Goal: Transaction & Acquisition: Purchase product/service

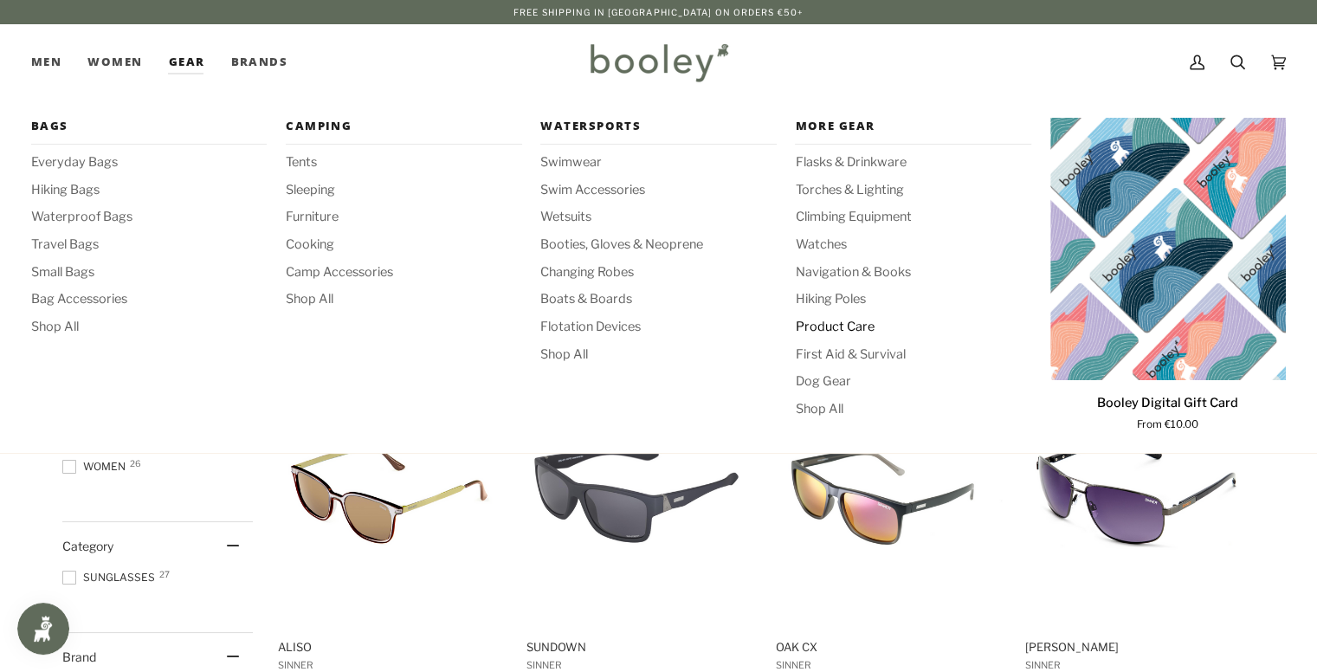
click at [825, 329] on span "Product Care" at bounding box center [913, 327] width 236 height 19
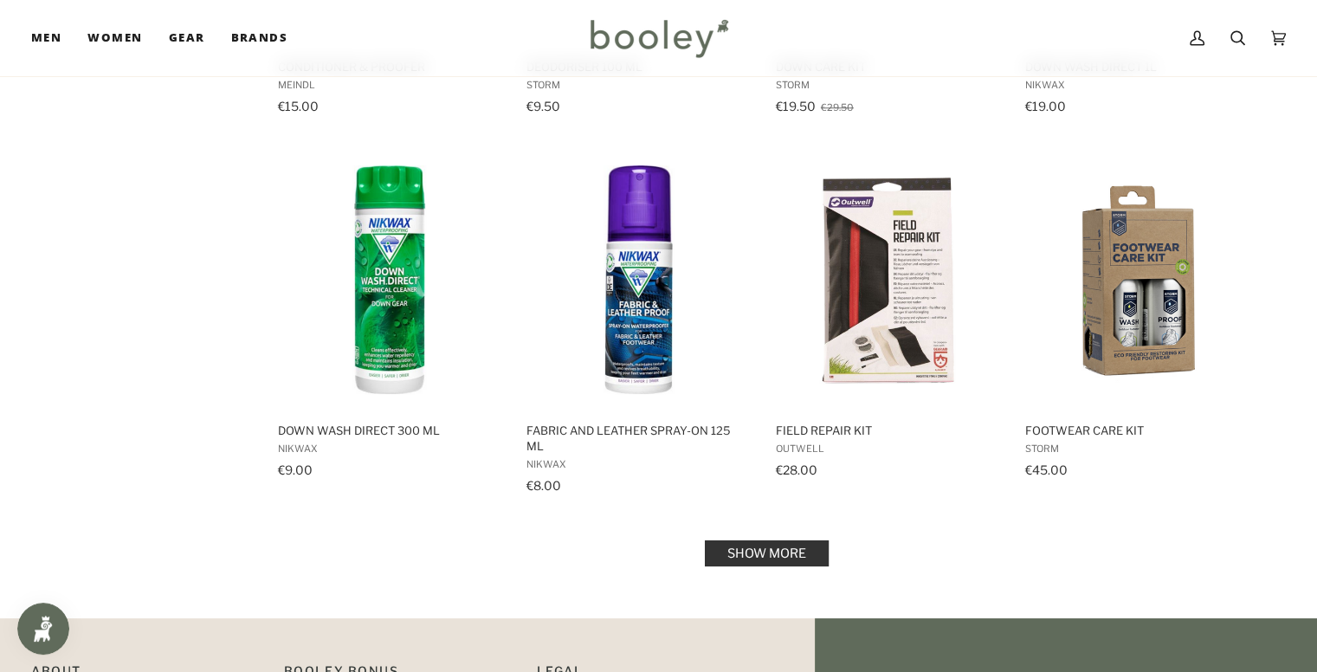
scroll to position [1649, 0]
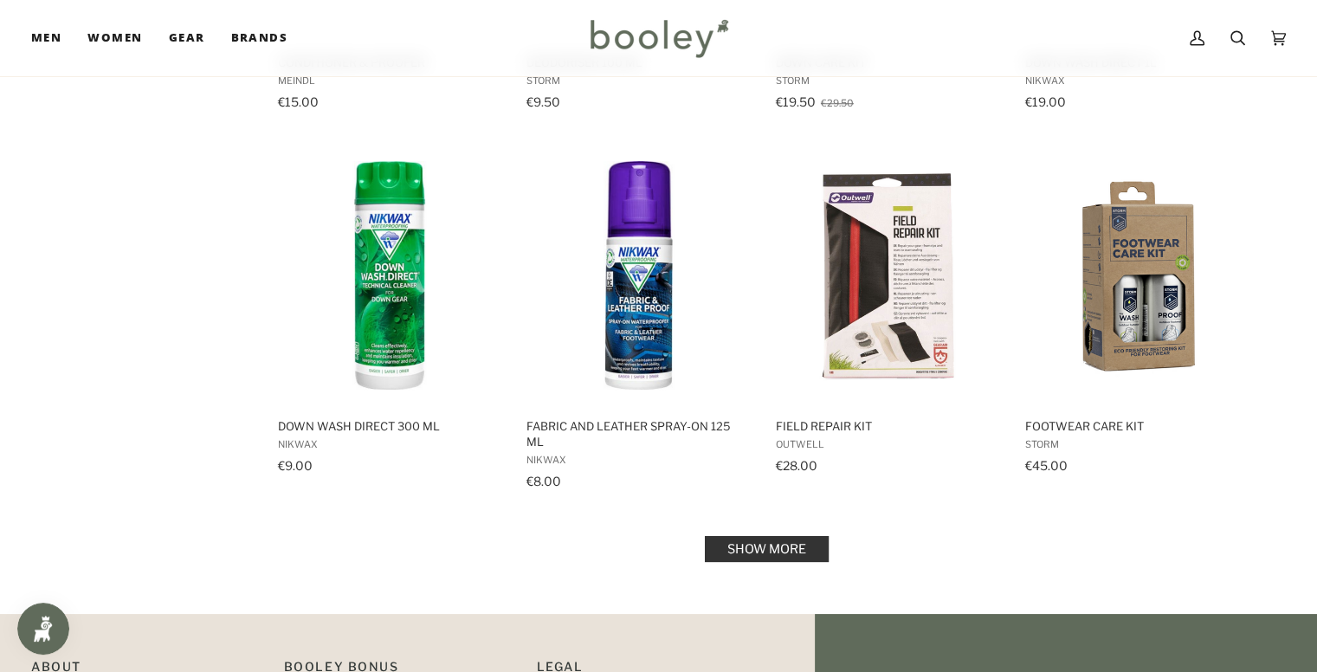
click at [790, 536] on link "Show more" at bounding box center [767, 549] width 124 height 26
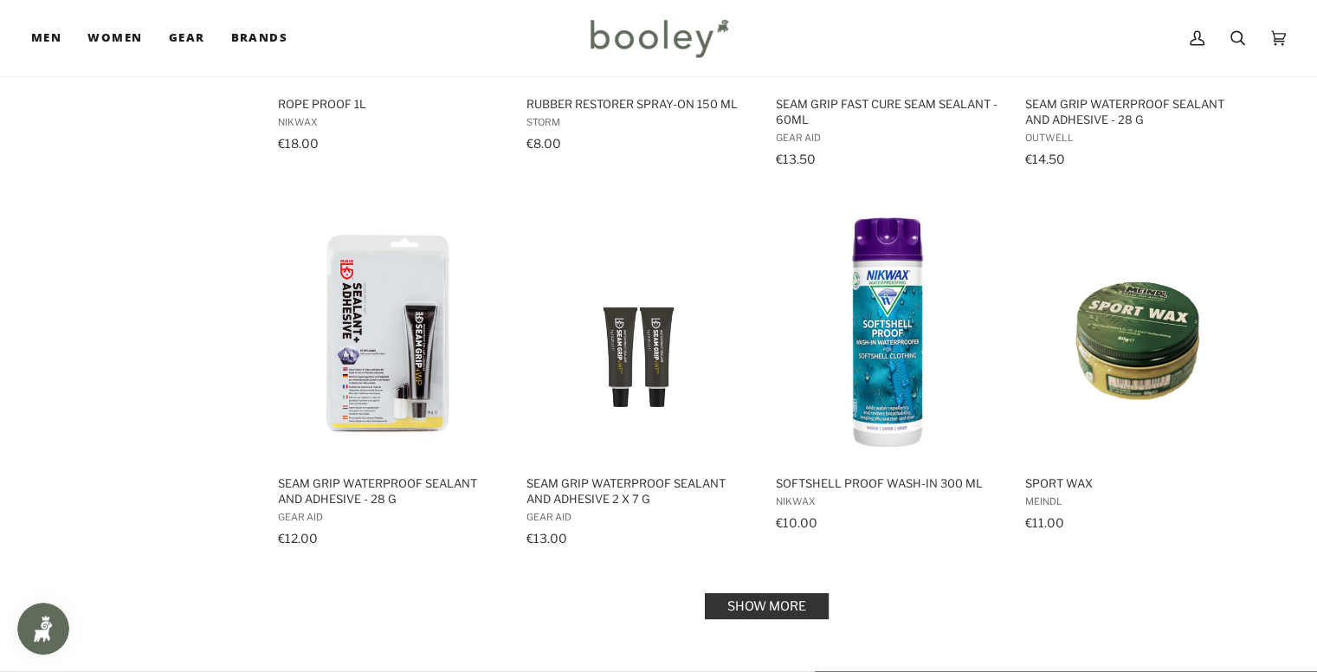
scroll to position [3473, 0]
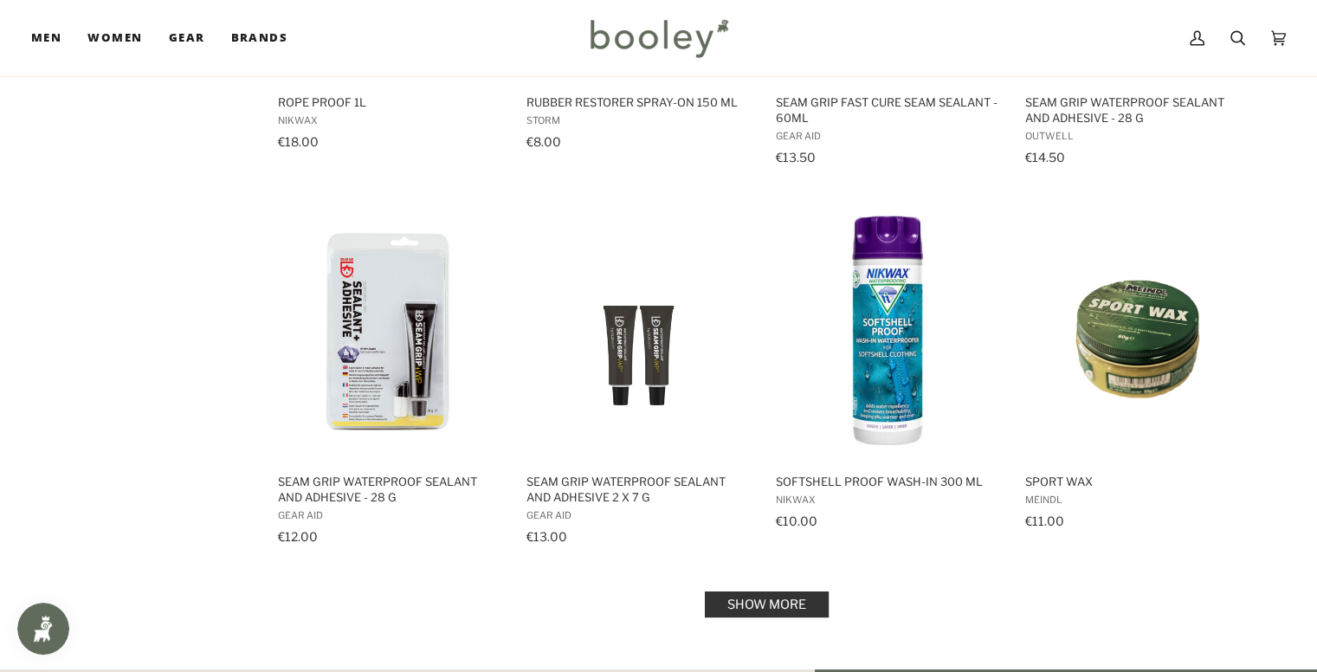
click at [783, 592] on link "Show more" at bounding box center [767, 605] width 124 height 26
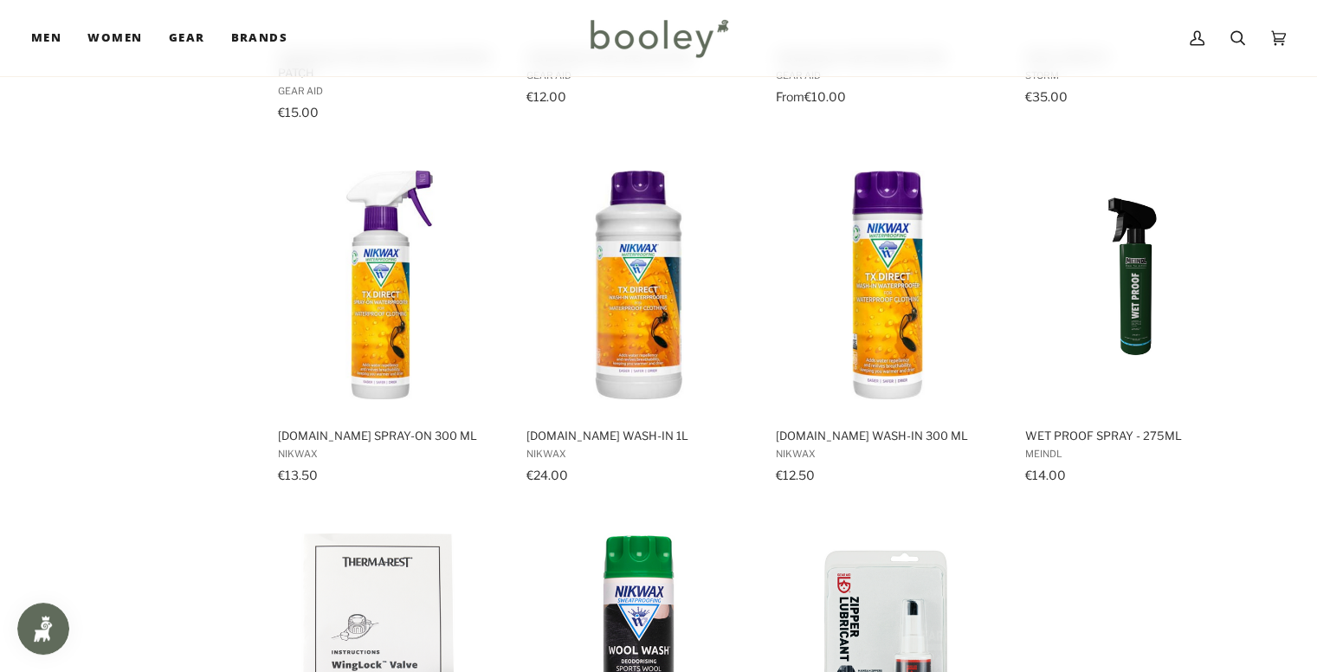
scroll to position [4656, 0]
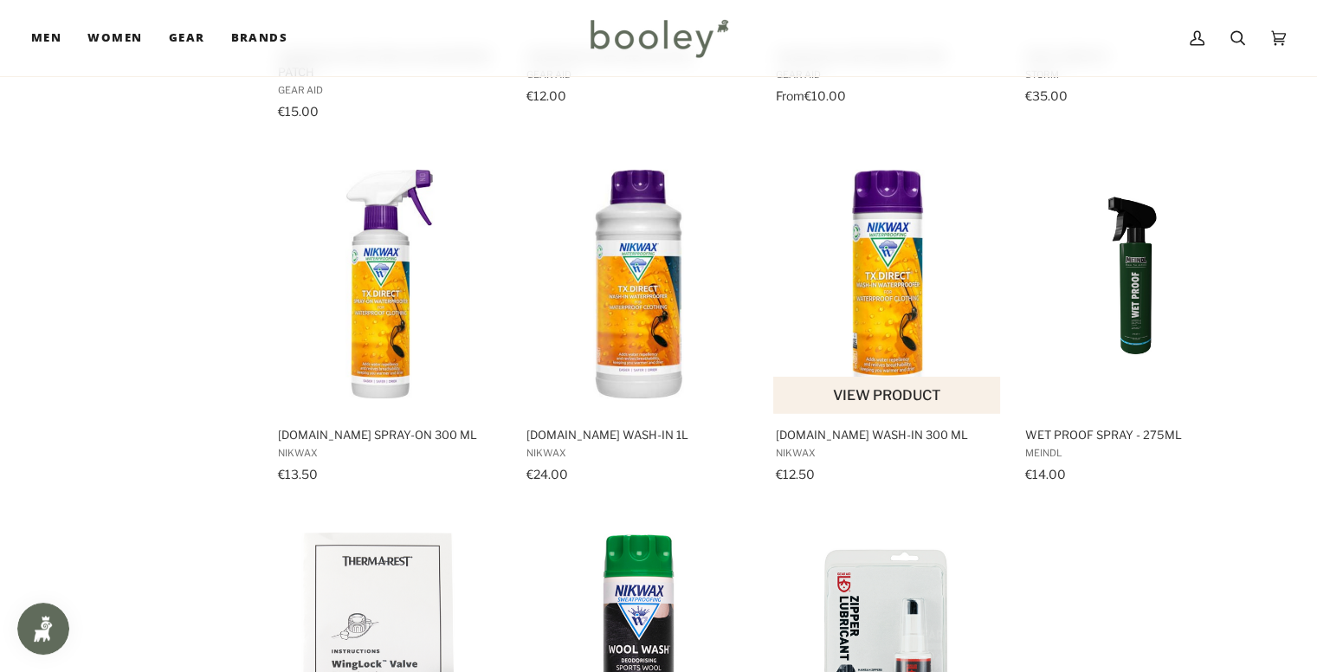
click at [902, 271] on img "TX.Direct Wash-In 300 ml" at bounding box center [888, 285] width 230 height 230
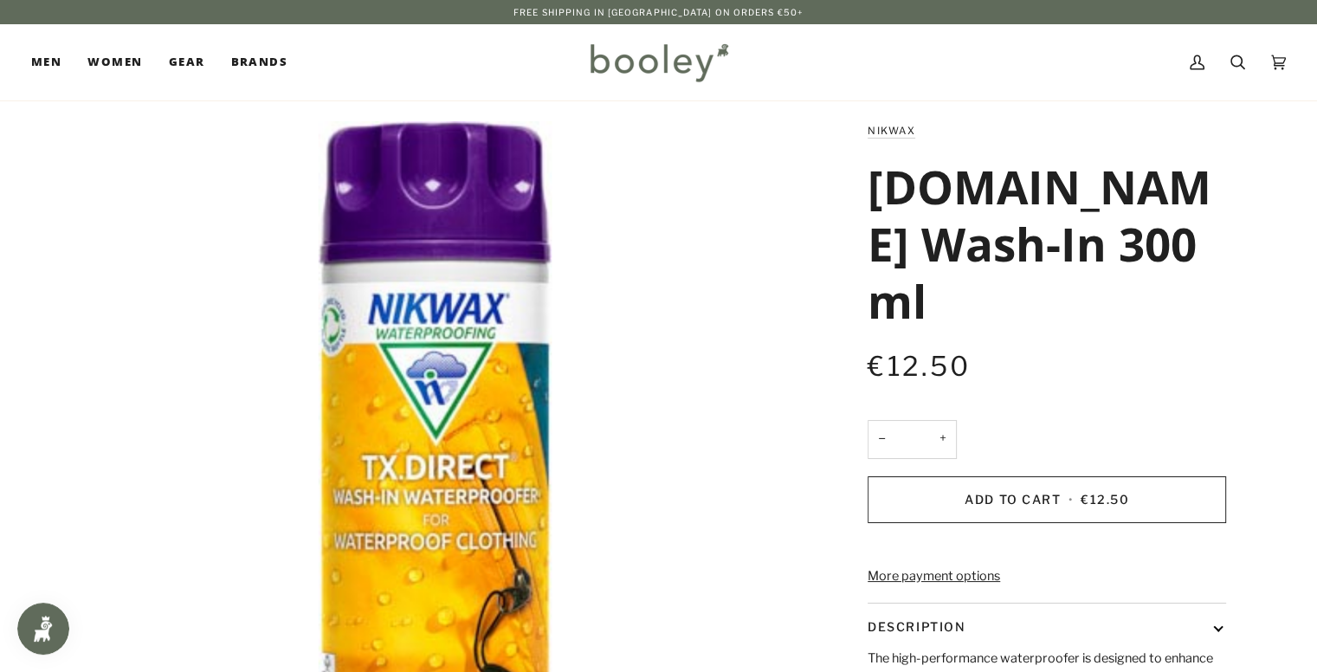
click at [520, 16] on div "Free Shipping in [GEOGRAPHIC_DATA] on Orders €50+ Free Shipping in [GEOGRAPHIC_…" at bounding box center [658, 12] width 1317 height 14
